Goal: Check status: Check status

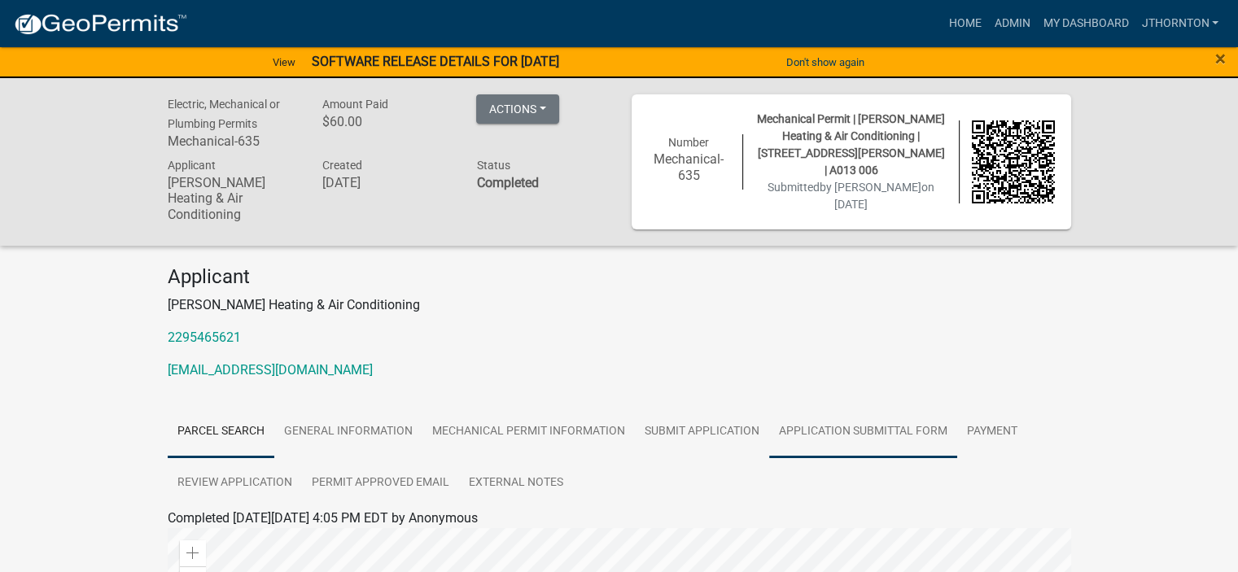
click at [848, 426] on link "Application Submittal Form" at bounding box center [863, 432] width 188 height 52
click at [234, 545] on link "Application Submittal Form" at bounding box center [247, 537] width 158 height 15
click at [186, 429] on link "Parcel search" at bounding box center [221, 432] width 107 height 52
click at [872, 427] on link "Application Submittal Form" at bounding box center [863, 432] width 188 height 52
click at [251, 537] on link "Application Submittal Form" at bounding box center [247, 537] width 158 height 15
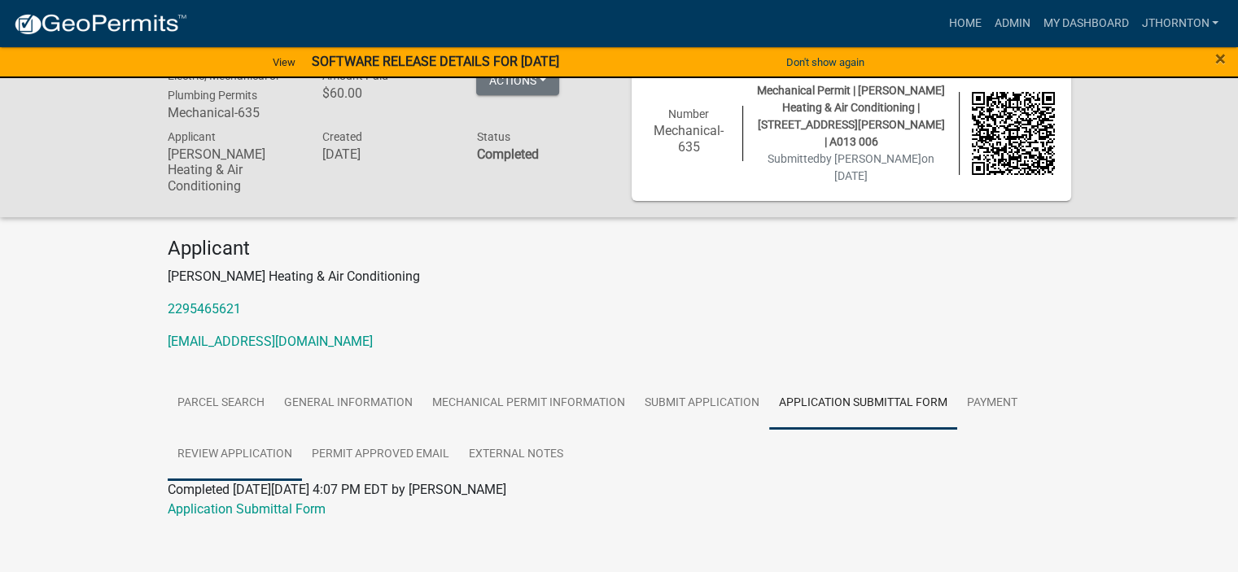
scroll to position [44, 0]
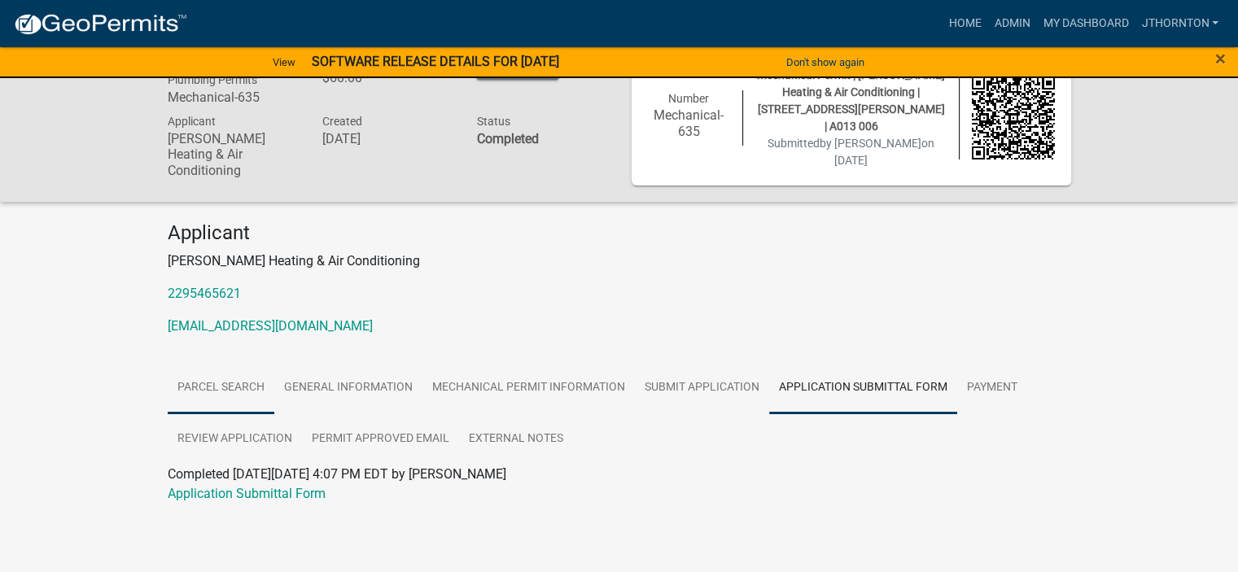
click at [204, 387] on link "Parcel search" at bounding box center [221, 388] width 107 height 52
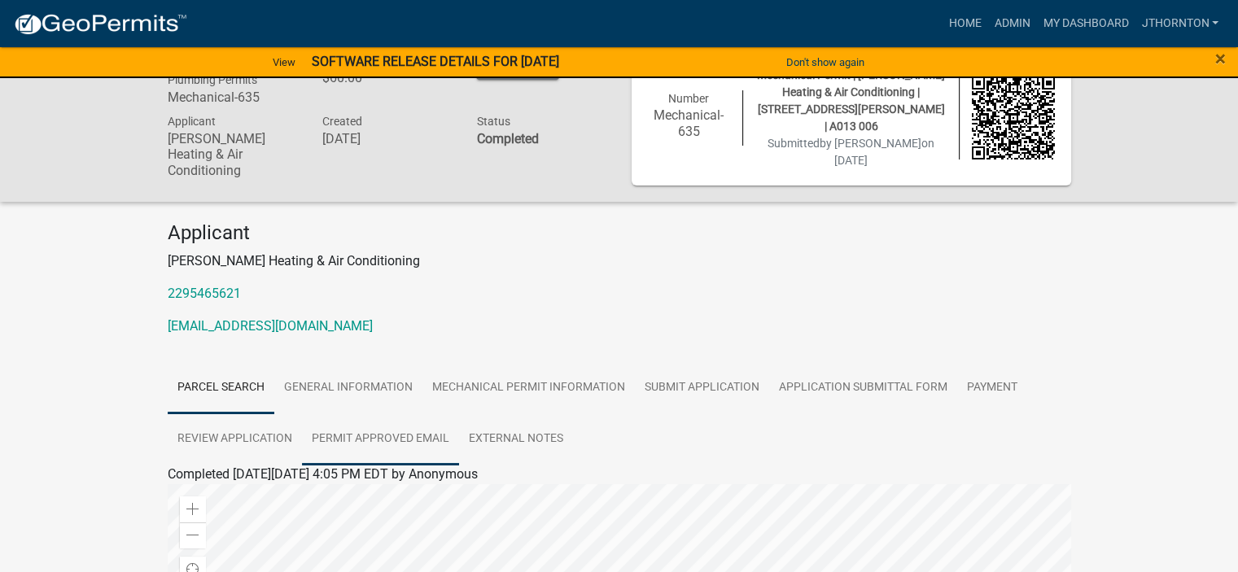
scroll to position [524, 0]
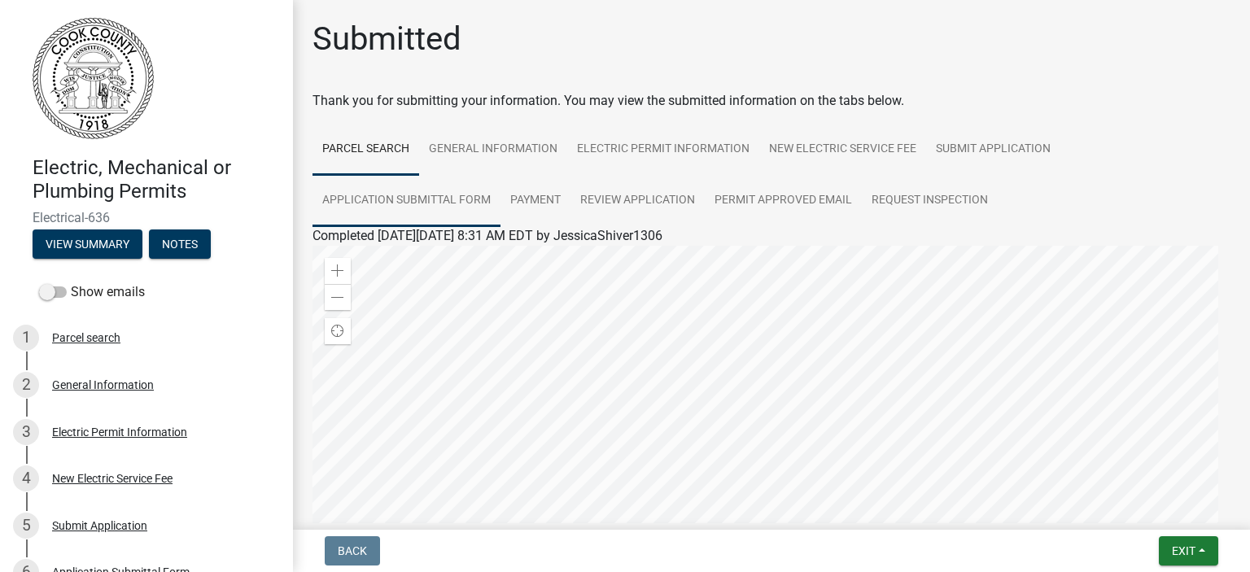
click at [418, 198] on link "Application Submittal Form" at bounding box center [407, 201] width 188 height 52
click at [384, 262] on link "Application Submittal Form" at bounding box center [392, 254] width 158 height 15
click at [359, 148] on link "Parcel search" at bounding box center [366, 150] width 107 height 52
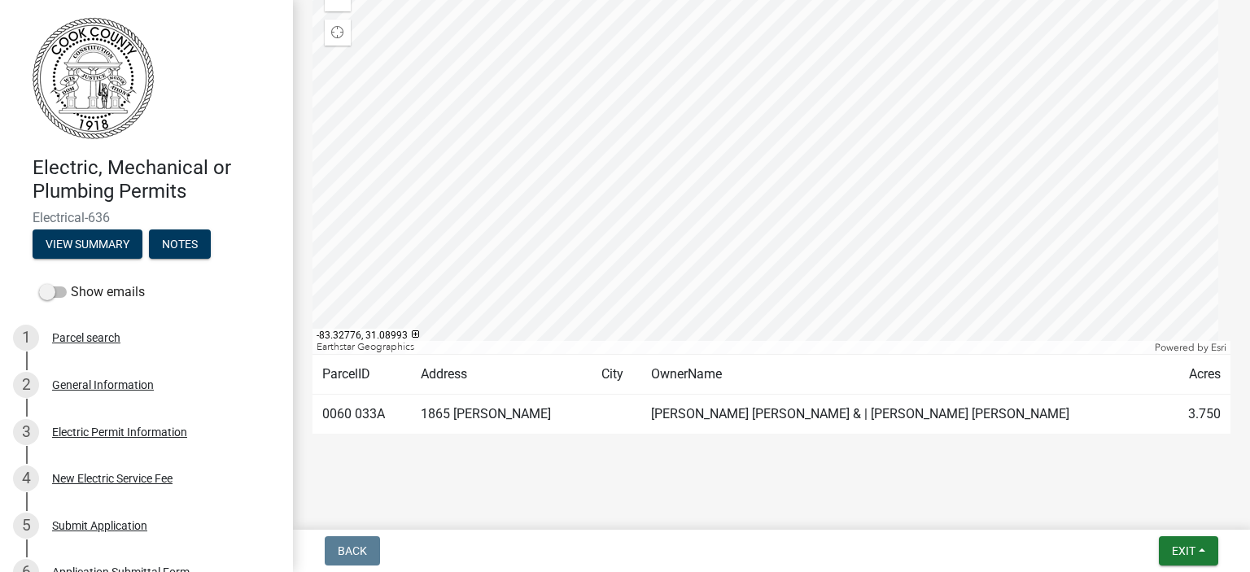
scroll to position [305, 0]
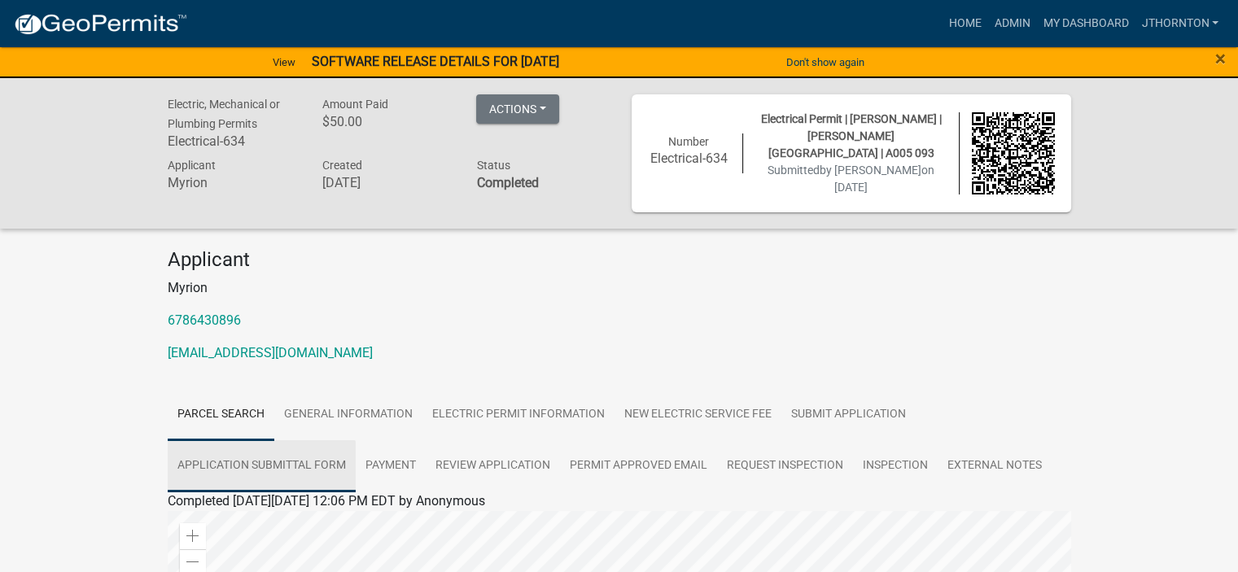
click at [234, 462] on link "Application Submittal Form" at bounding box center [262, 466] width 188 height 52
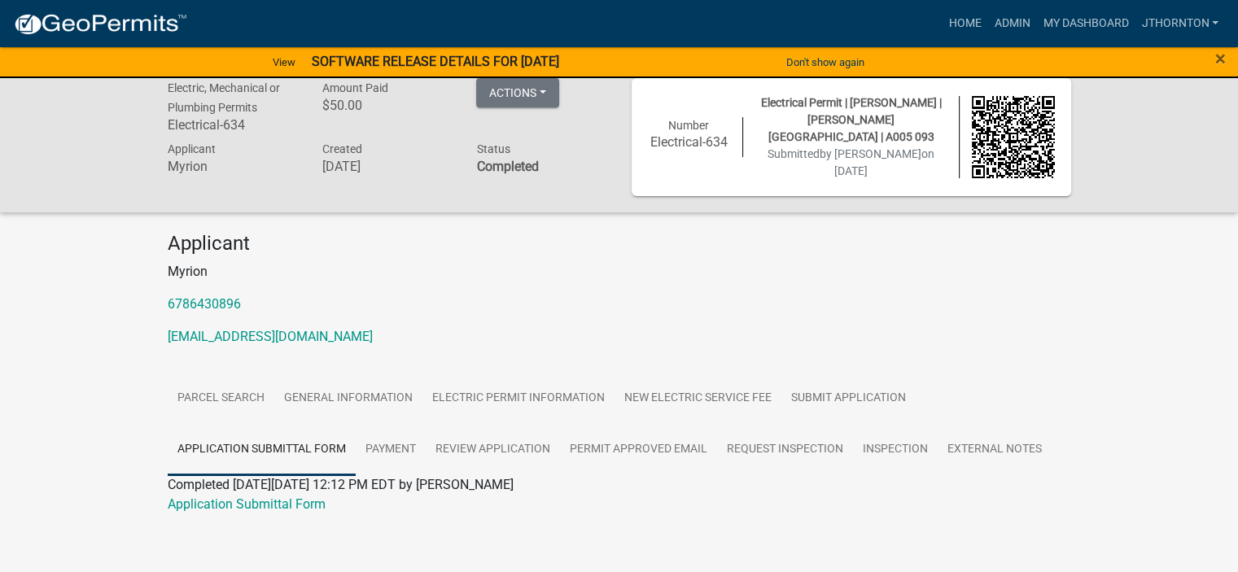
scroll to position [24, 0]
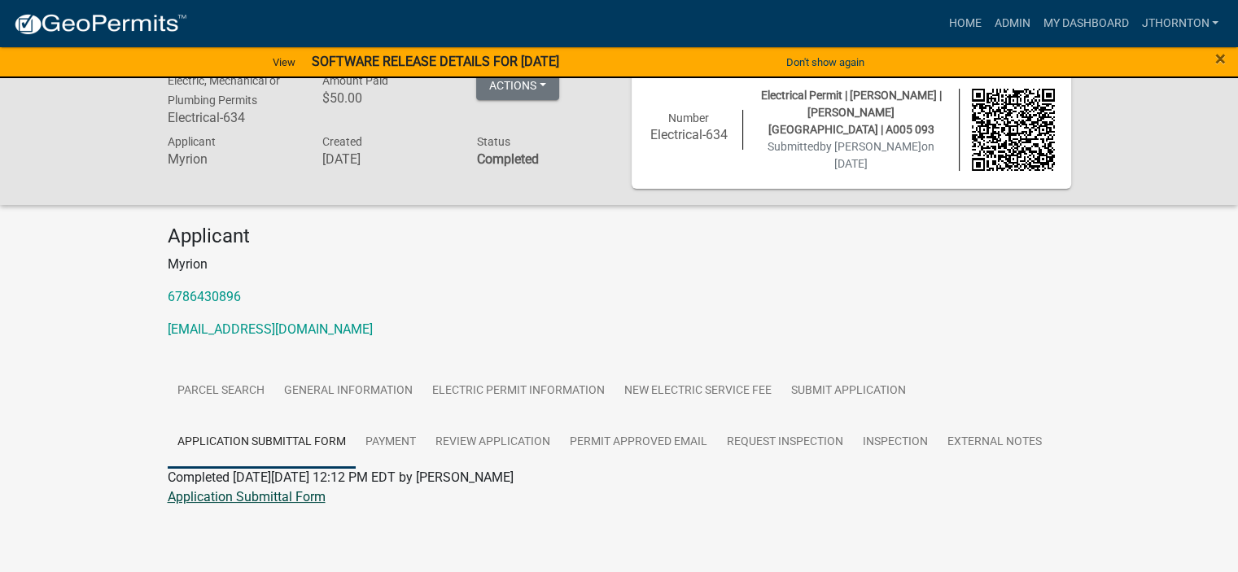
click at [227, 492] on link "Application Submittal Form" at bounding box center [247, 496] width 158 height 15
click at [205, 390] on link "Parcel search" at bounding box center [221, 391] width 107 height 52
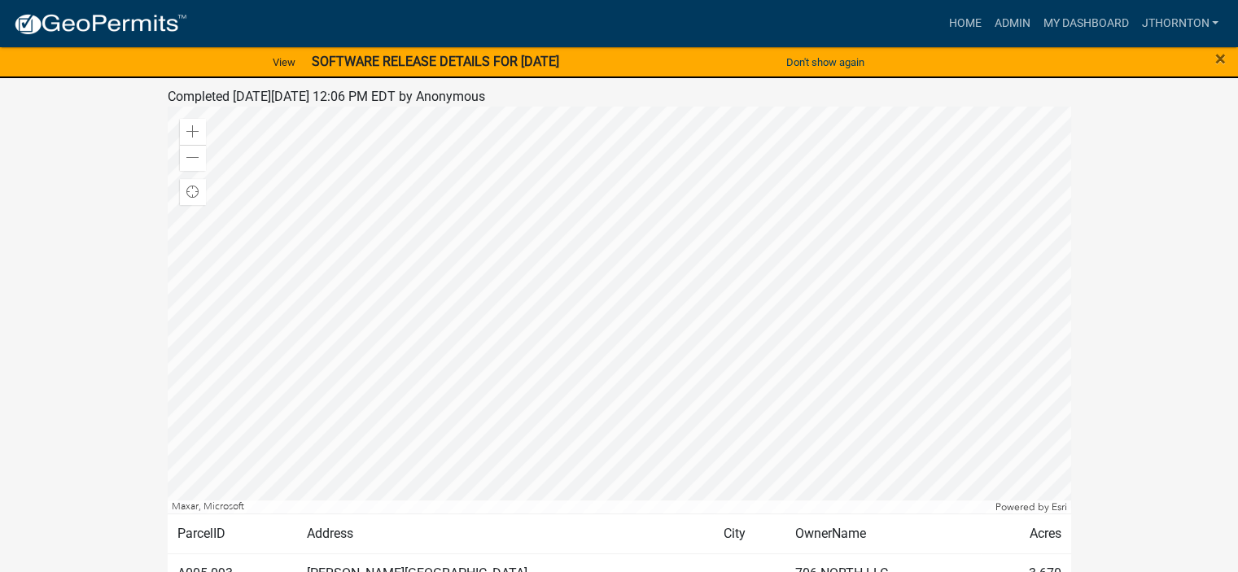
scroll to position [504, 0]
